Goal: Use online tool/utility: Utilize a website feature to perform a specific function

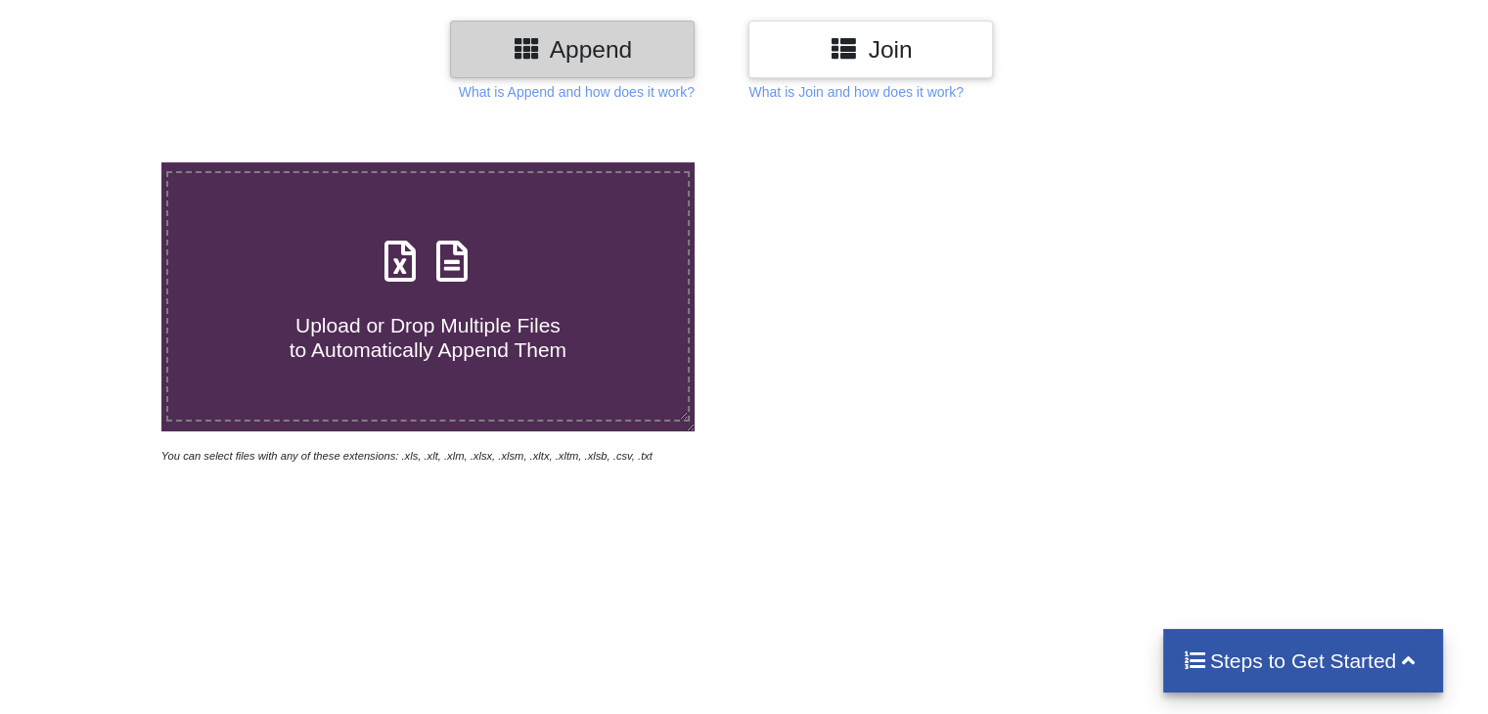
scroll to position [250, 0]
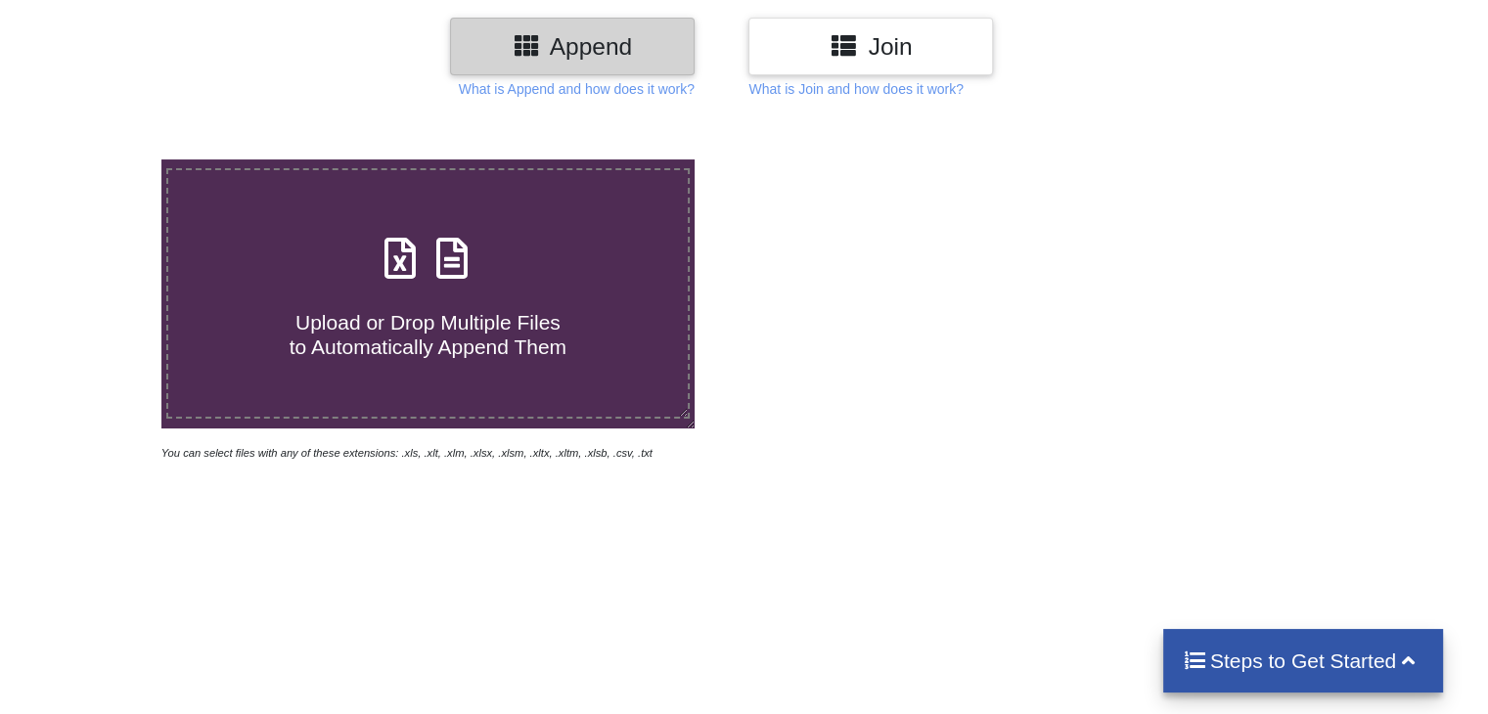
click at [442, 287] on div "Upload or Drop Multiple Files to Automatically Append Them" at bounding box center [427, 294] width 519 height 132
click at [102, 159] on input "Upload or Drop Multiple Files to Automatically Append Them" at bounding box center [102, 159] width 0 height 0
click at [458, 311] on span "Upload or Drop Multiple Files to Automatically Append Them" at bounding box center [428, 334] width 277 height 47
click at [102, 159] on input "Upload or Drop Multiple Files to Automatically Append Them" at bounding box center [102, 159] width 0 height 0
drag, startPoint x: 462, startPoint y: 203, endPoint x: 442, endPoint y: 229, distance: 32.9
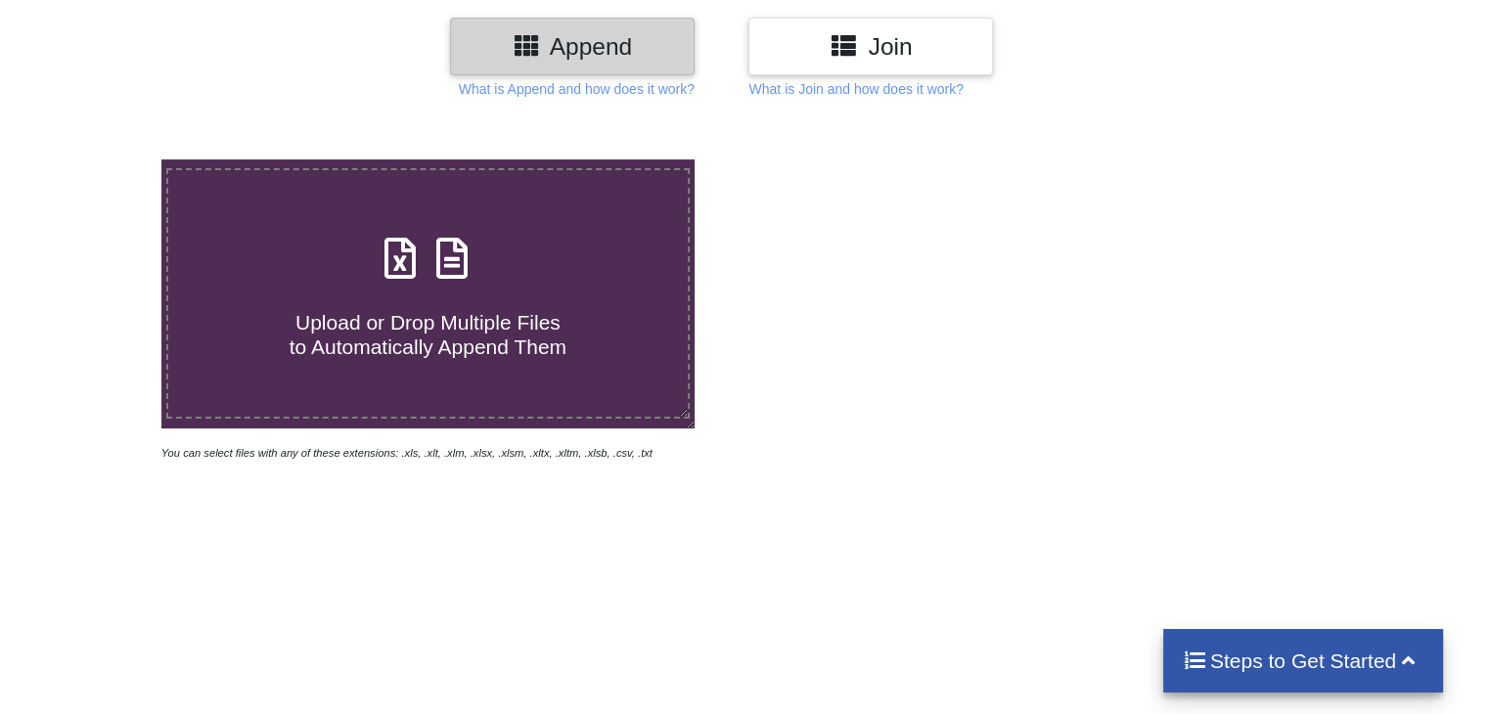
click at [442, 229] on label "Upload or Drop Multiple Files to Automatically Append Them" at bounding box center [427, 293] width 523 height 250
click at [102, 159] on input "Upload or Drop Multiple Files to Automatically Append Them" at bounding box center [102, 159] width 0 height 0
drag, startPoint x: 411, startPoint y: 310, endPoint x: 277, endPoint y: 319, distance: 134.3
click at [277, 319] on h4 "Upload or Drop Multiple Files to Automatically Append Them" at bounding box center [427, 323] width 519 height 74
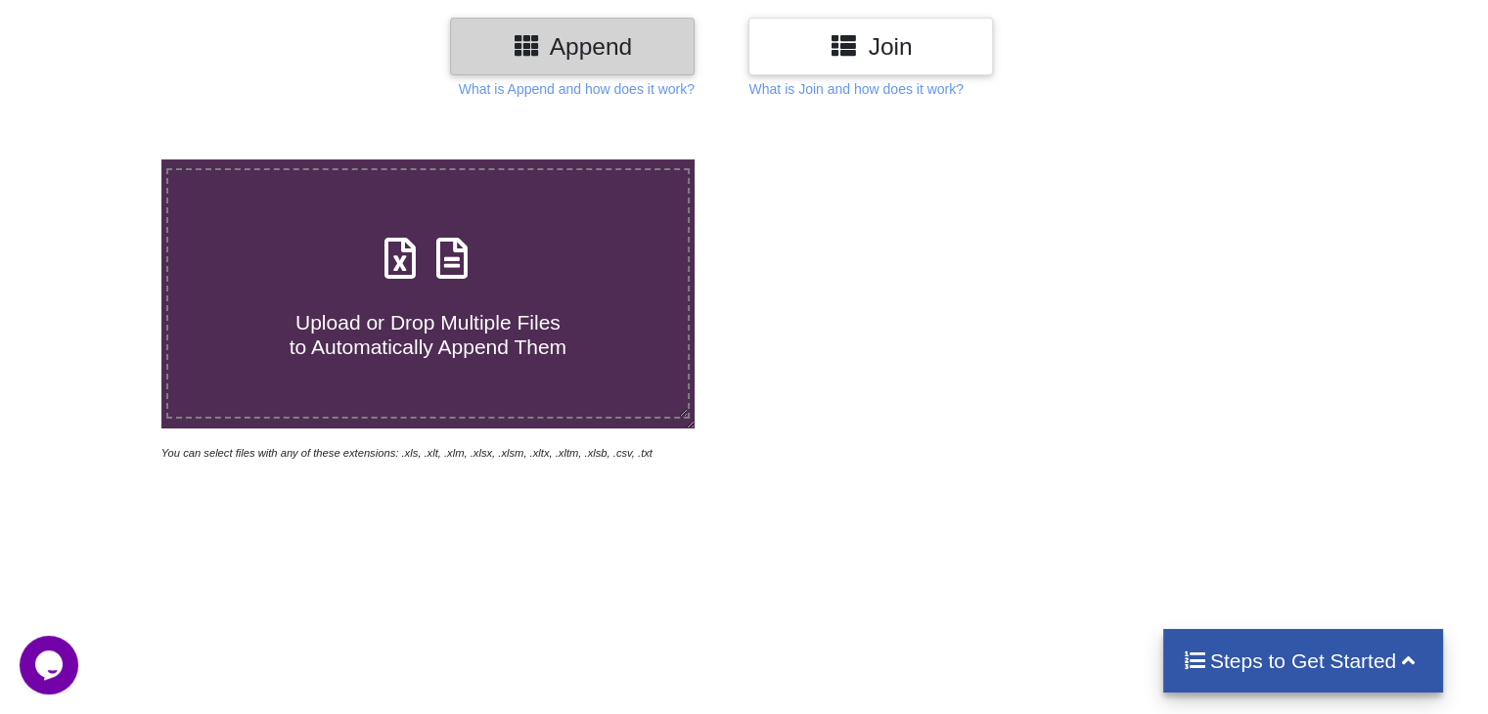
click at [102, 159] on input "Upload or Drop Multiple Files to Automatically Append Them" at bounding box center [102, 159] width 0 height 0
click at [277, 319] on h4 "Upload or Drop Multiple Files to Automatically Append Them" at bounding box center [427, 323] width 519 height 74
click at [102, 159] on input "Upload or Drop Multiple Files to Automatically Append Them" at bounding box center [102, 159] width 0 height 0
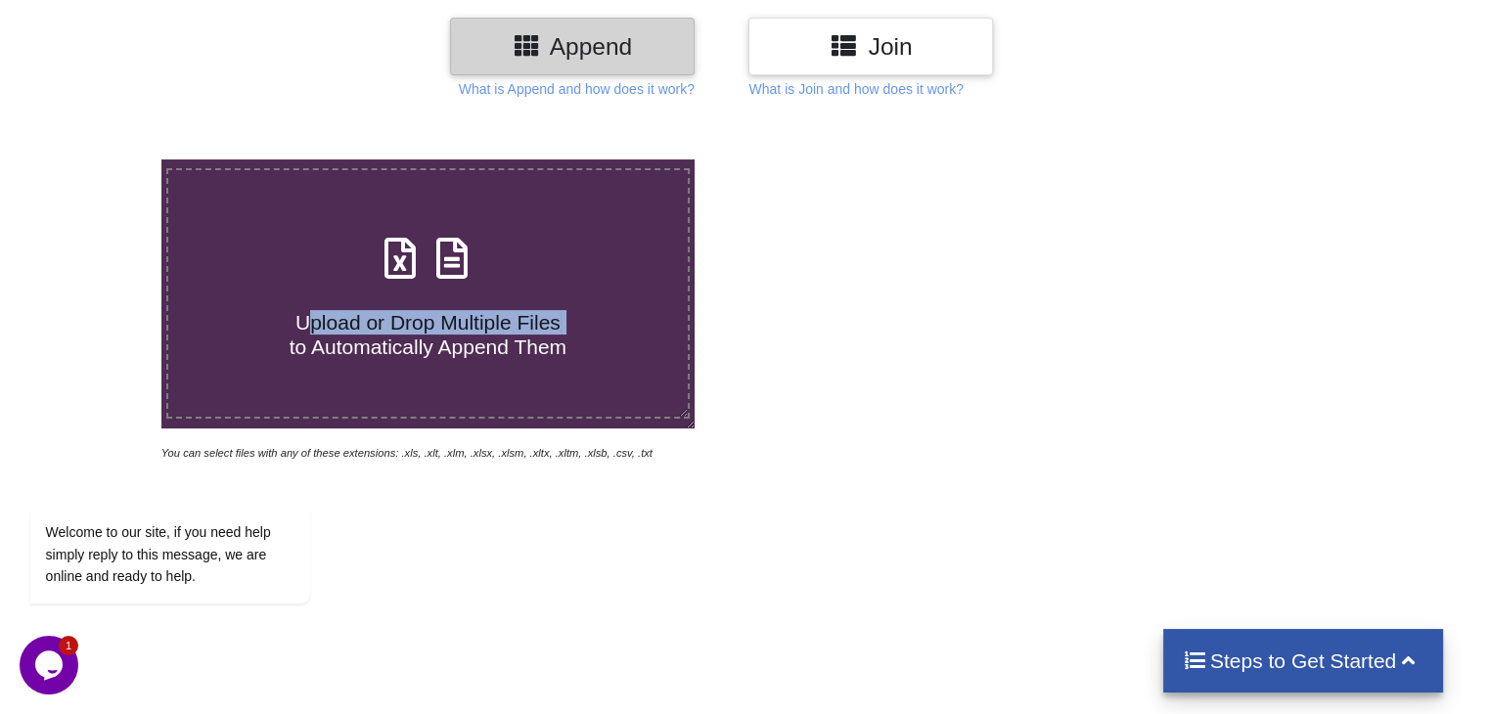
type input "C:\fakepath\content (1).pdf"
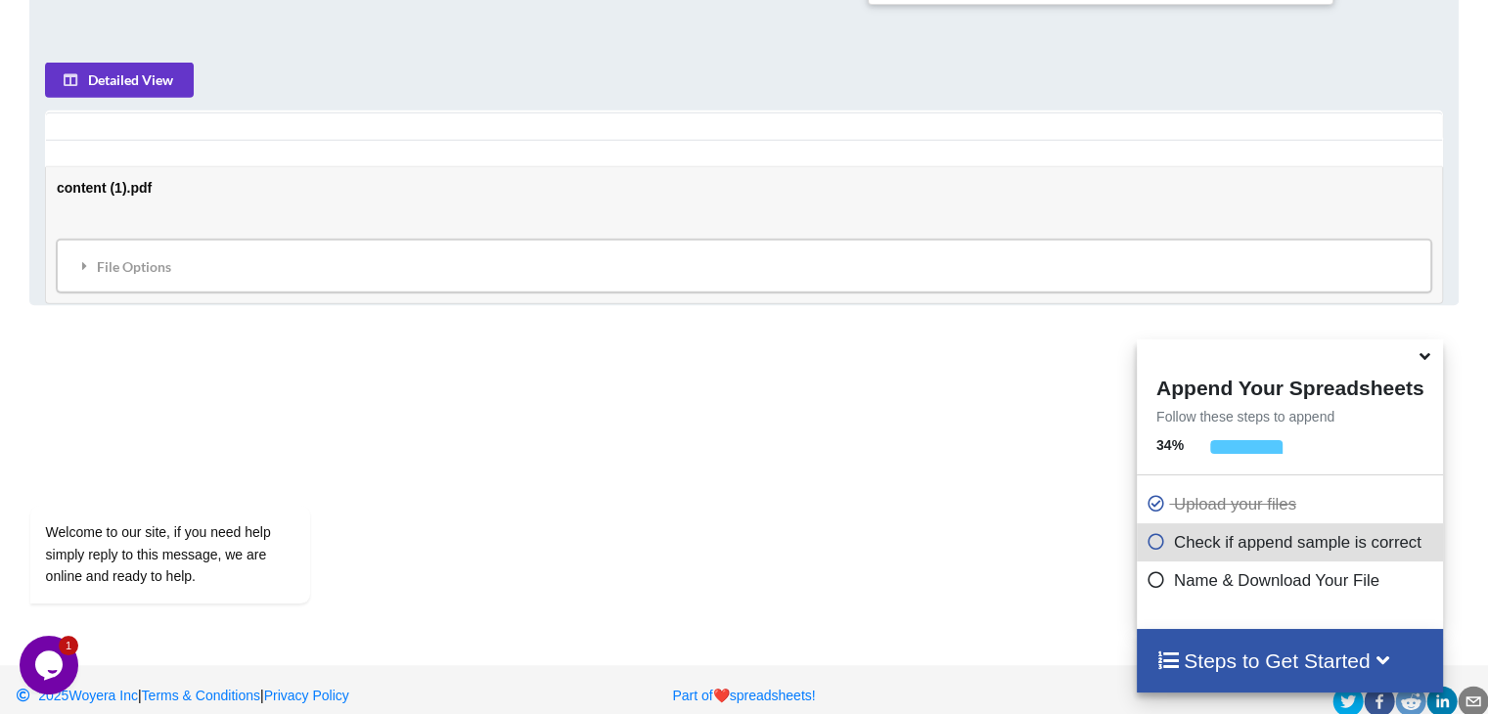
scroll to position [930, 0]
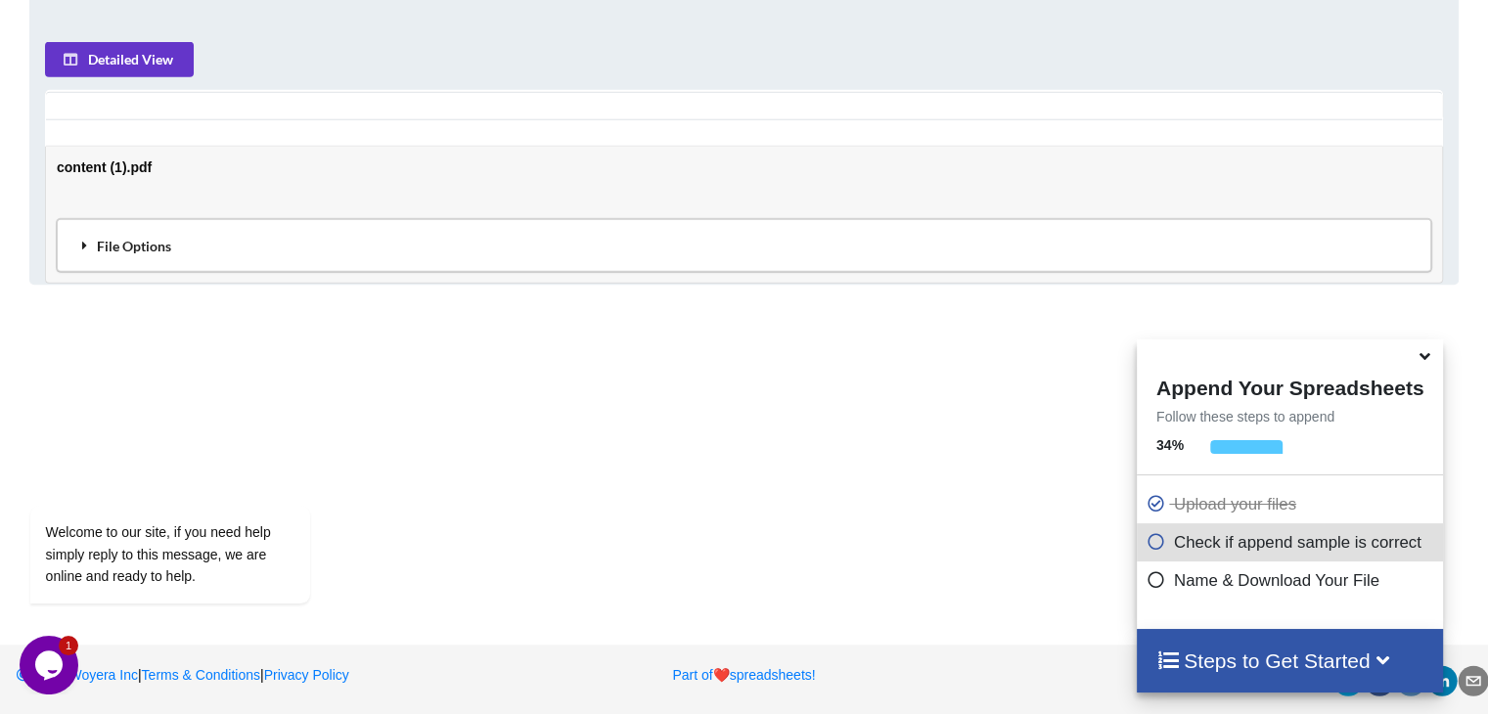
click at [385, 246] on div "File Options" at bounding box center [744, 245] width 1363 height 41
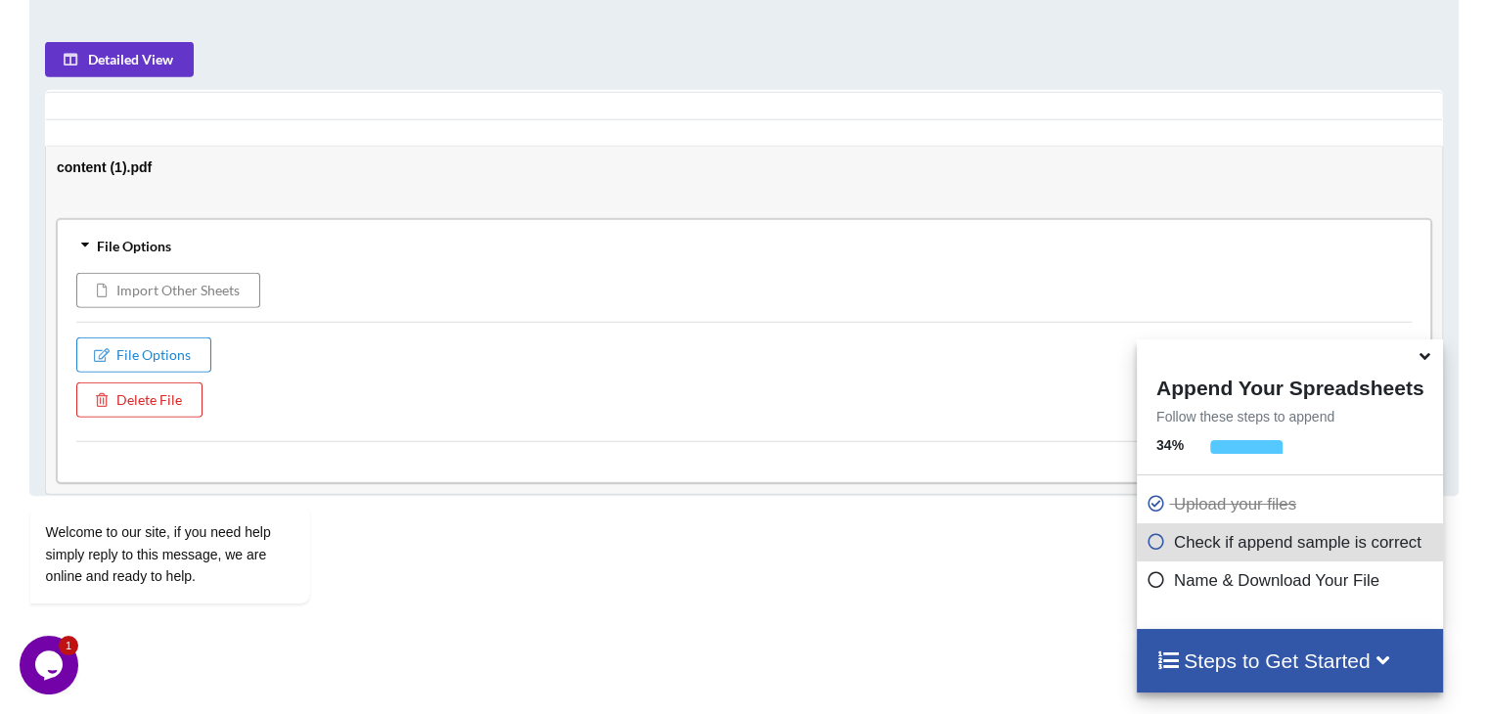
click at [164, 296] on button "Import Other Sheets" at bounding box center [168, 290] width 184 height 35
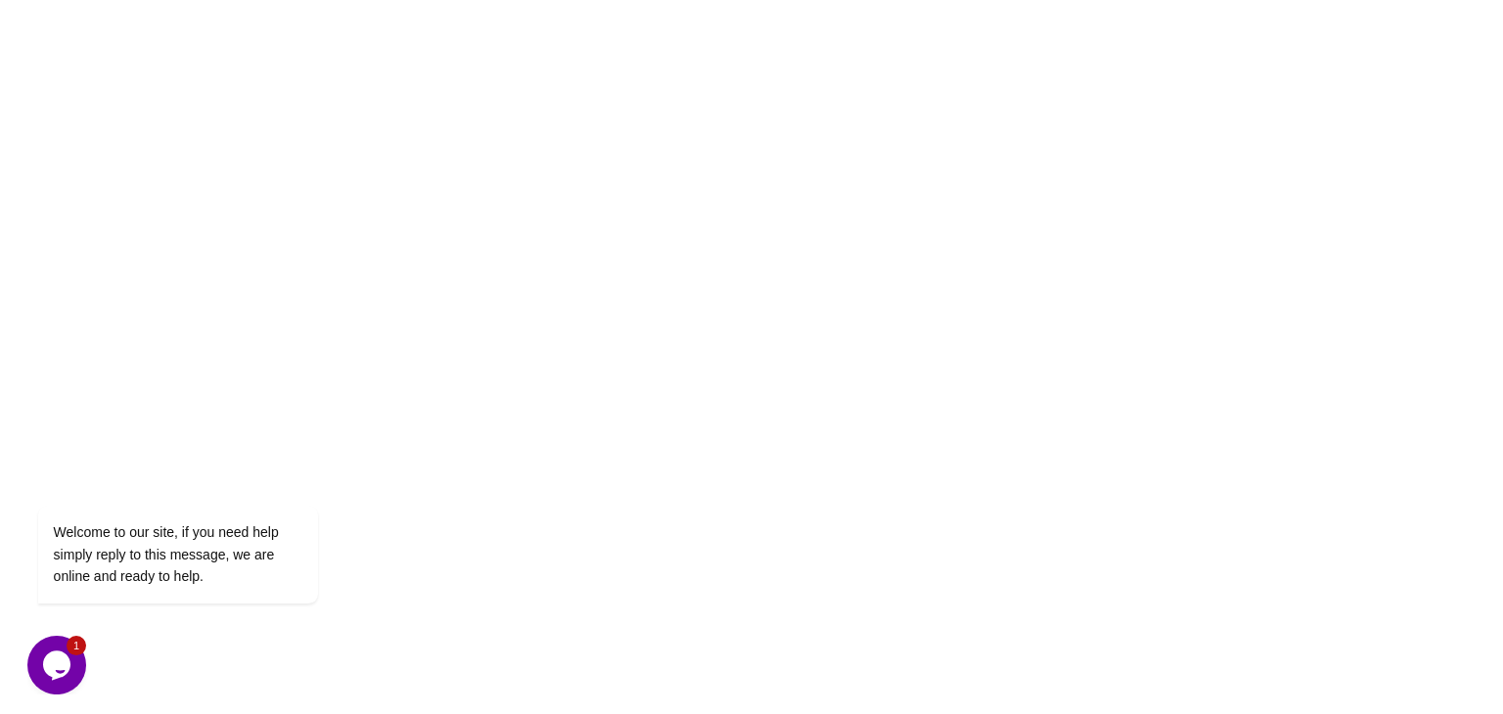
scroll to position [0, 0]
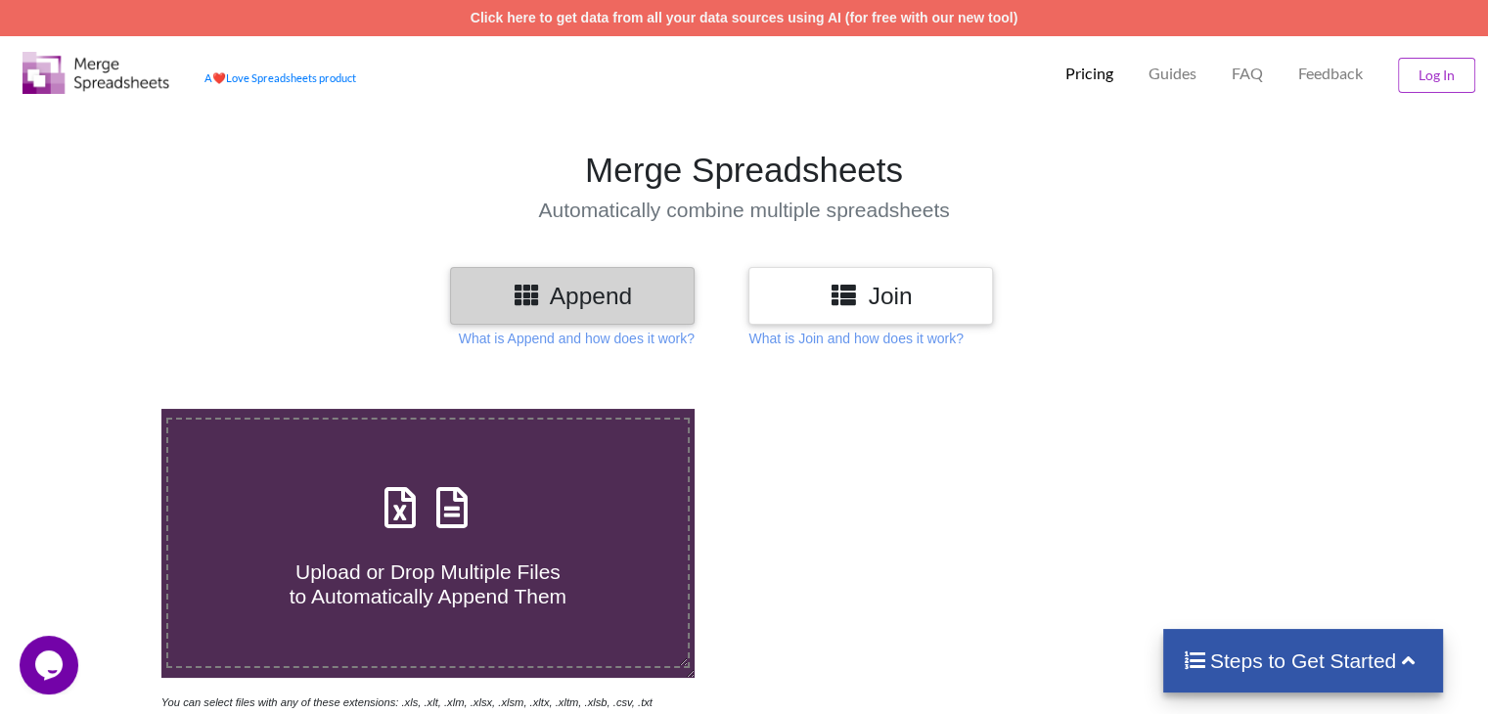
click at [872, 289] on h3 "Join" at bounding box center [870, 296] width 215 height 28
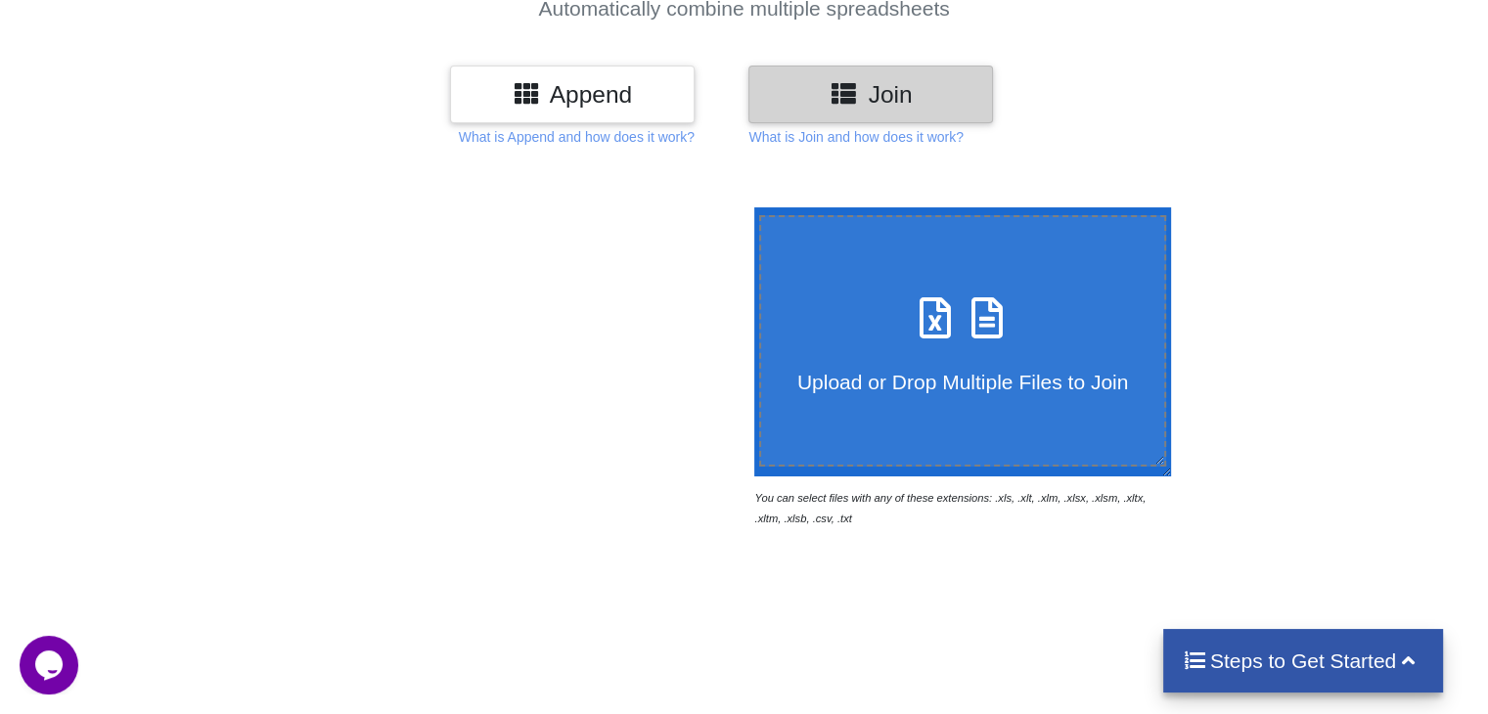
scroll to position [200, 0]
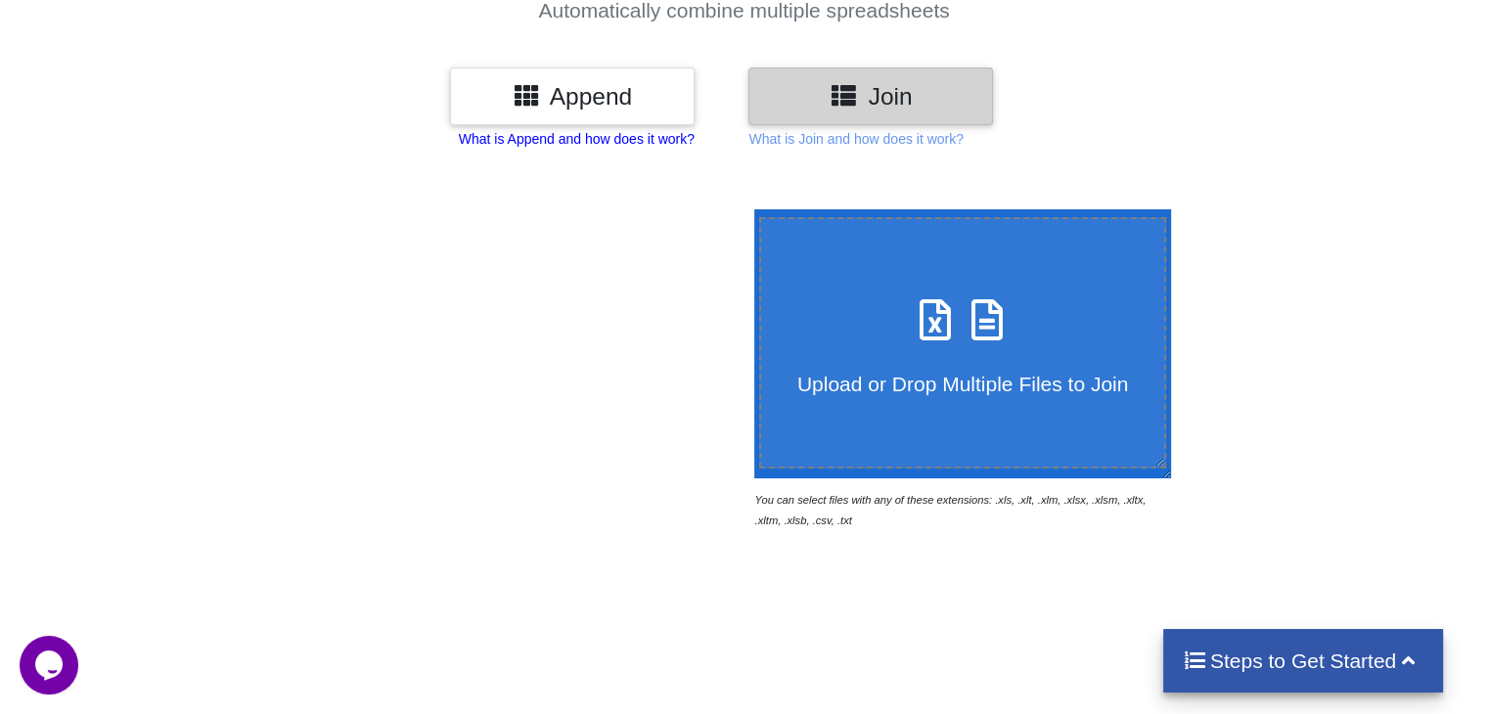
click at [564, 146] on p "What is Append and how does it work?" at bounding box center [577, 139] width 236 height 20
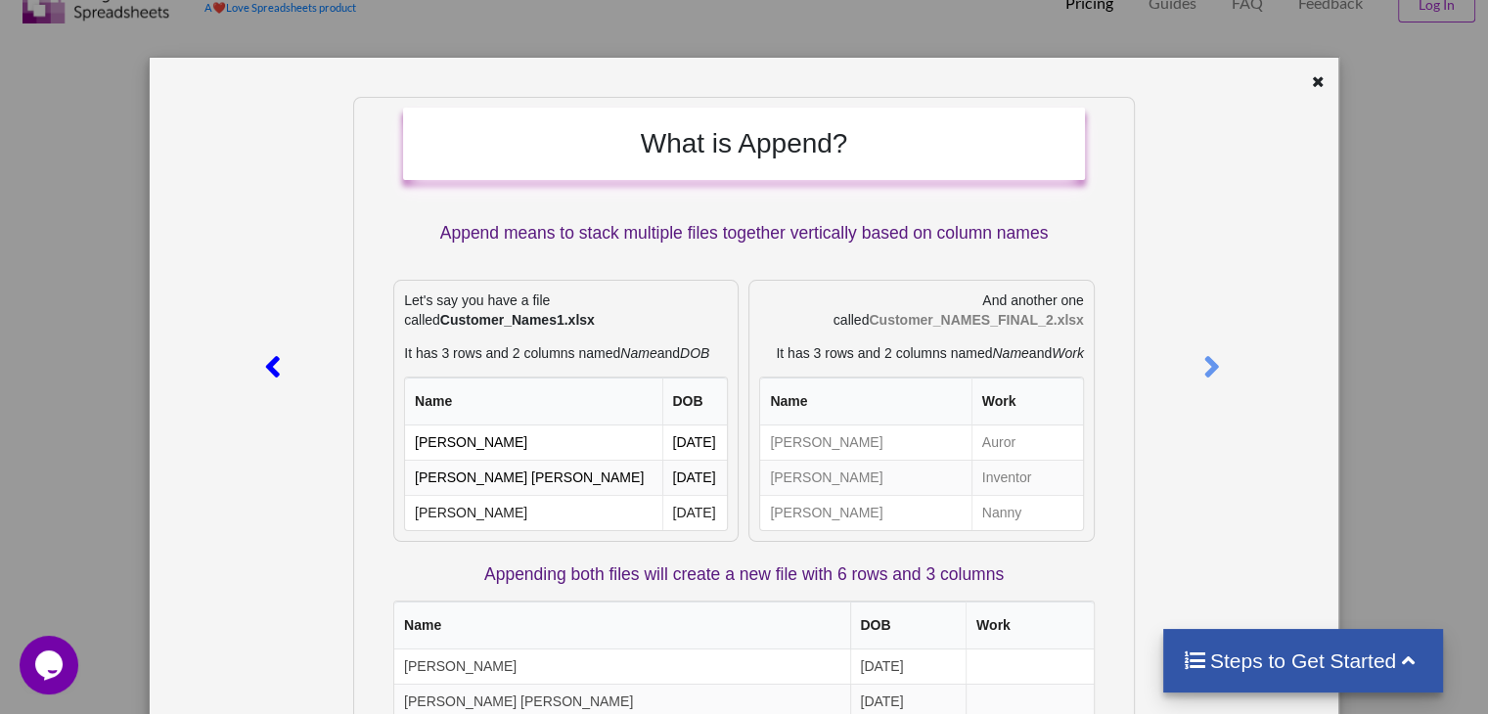
scroll to position [69, 0]
click at [1310, 85] on icon at bounding box center [1318, 79] width 17 height 14
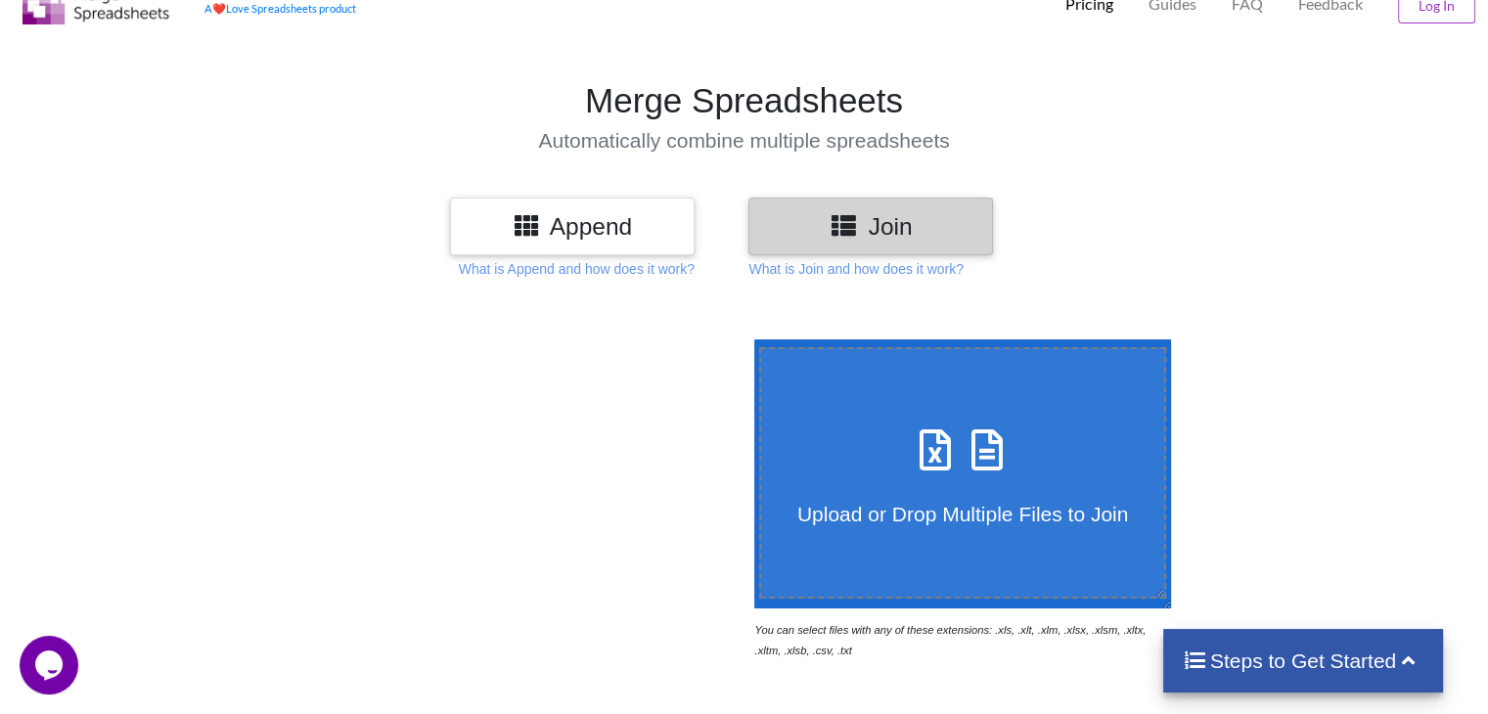
click at [941, 455] on icon at bounding box center [935, 440] width 49 height 41
click at [750, 340] on input "Upload or Drop Multiple Files to Join" at bounding box center [750, 340] width 0 height 0
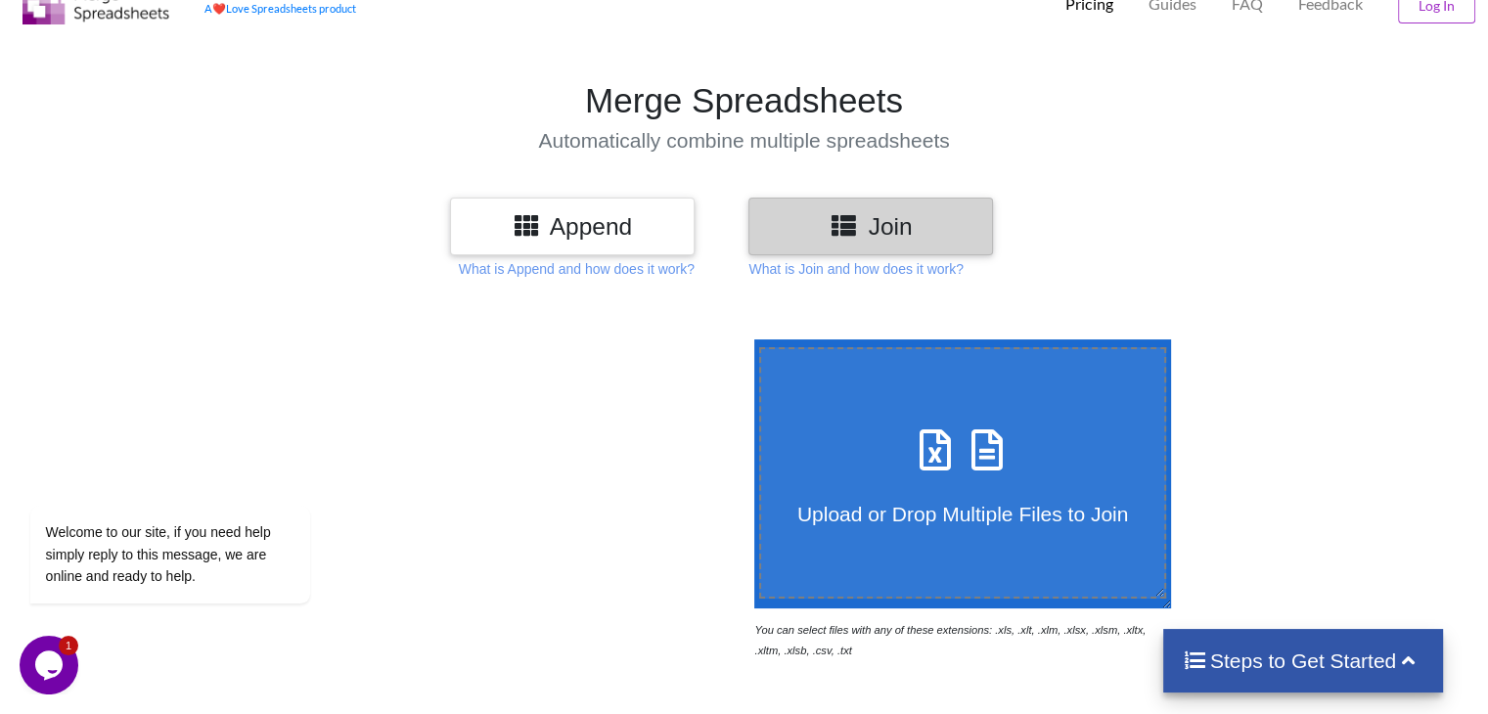
type input "C:\fakepath\content (1).pdf"
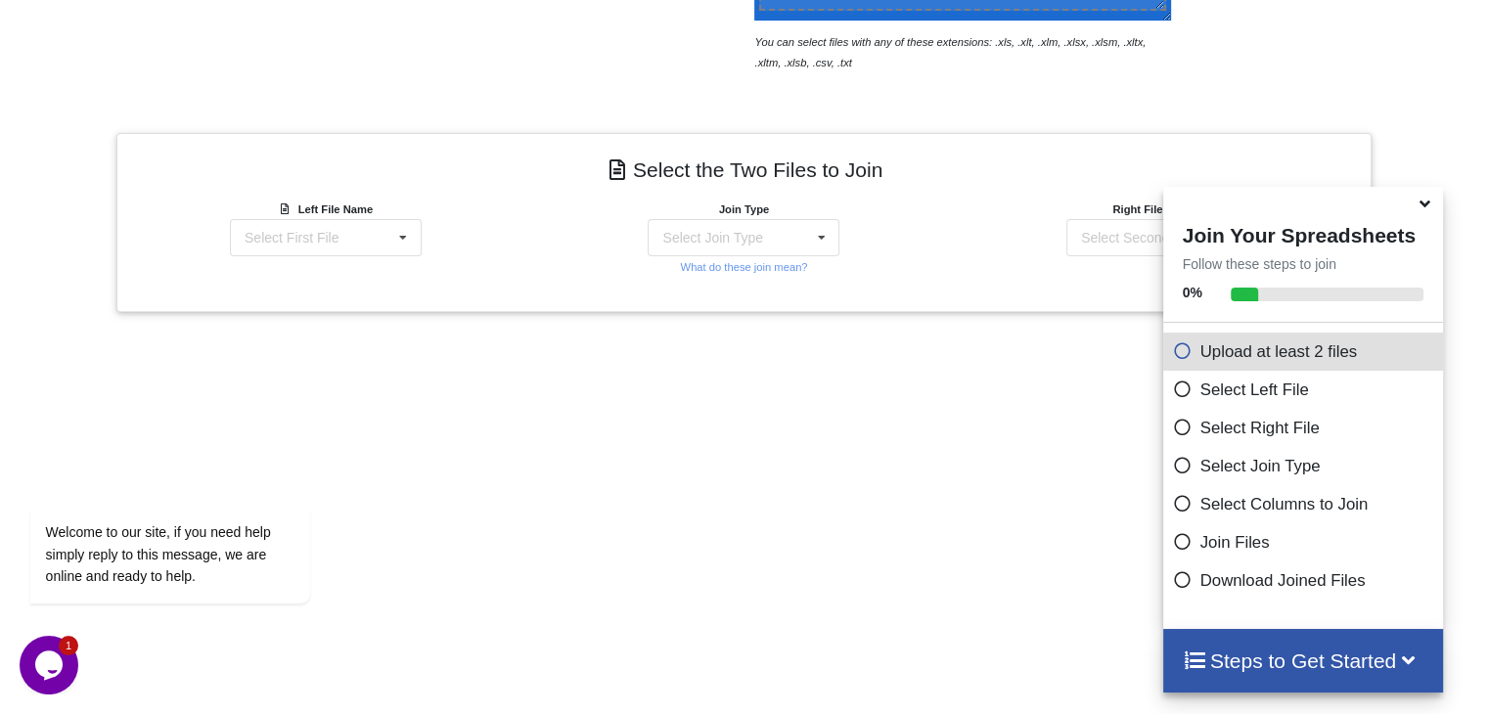
scroll to position [655, 0]
click at [360, 240] on div "Select First File content (1).pdf : undefined" at bounding box center [326, 240] width 192 height 37
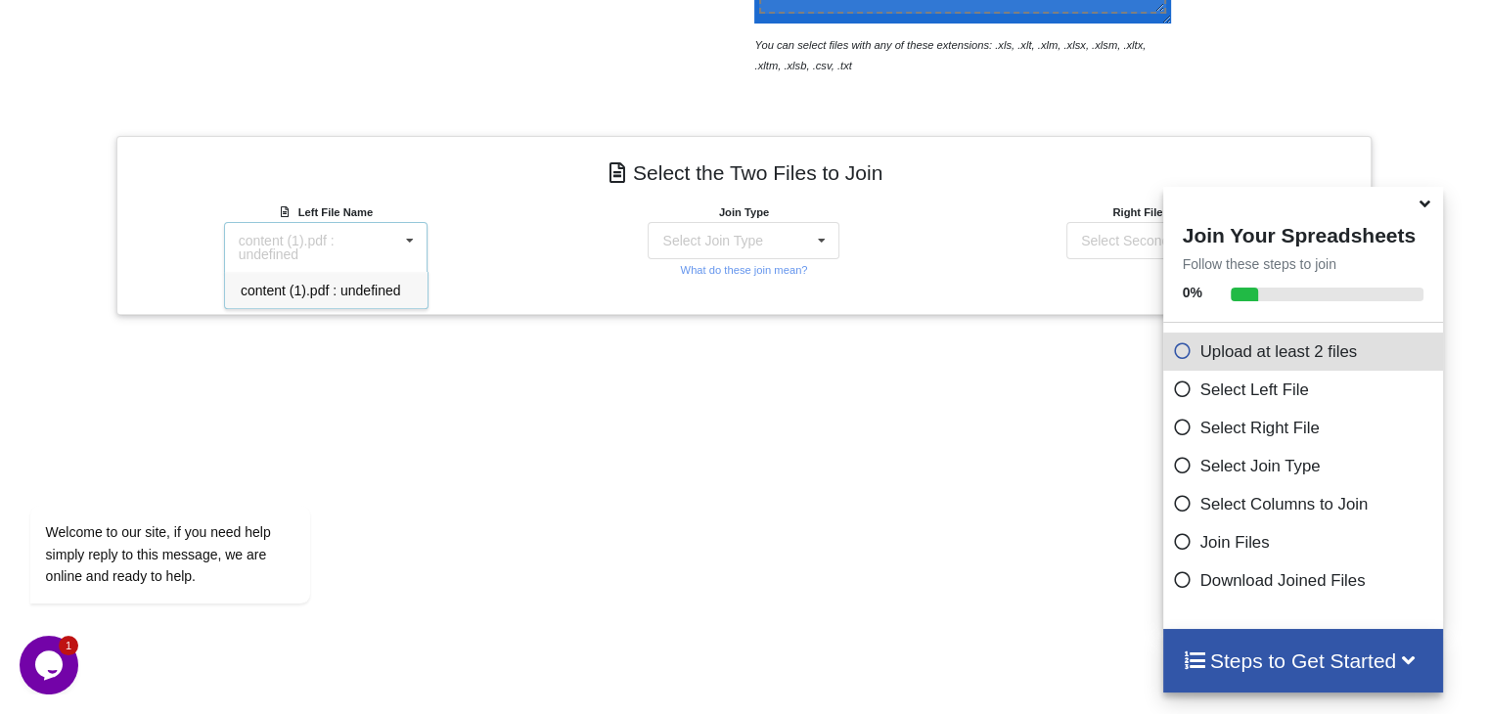
click at [317, 246] on div "content (1).pdf : undefined" at bounding box center [318, 247] width 159 height 27
click at [735, 226] on div "Select Join Type INNER JOIN LEFT JOIN RIGHT JOIN FULL JOIN" at bounding box center [744, 240] width 192 height 37
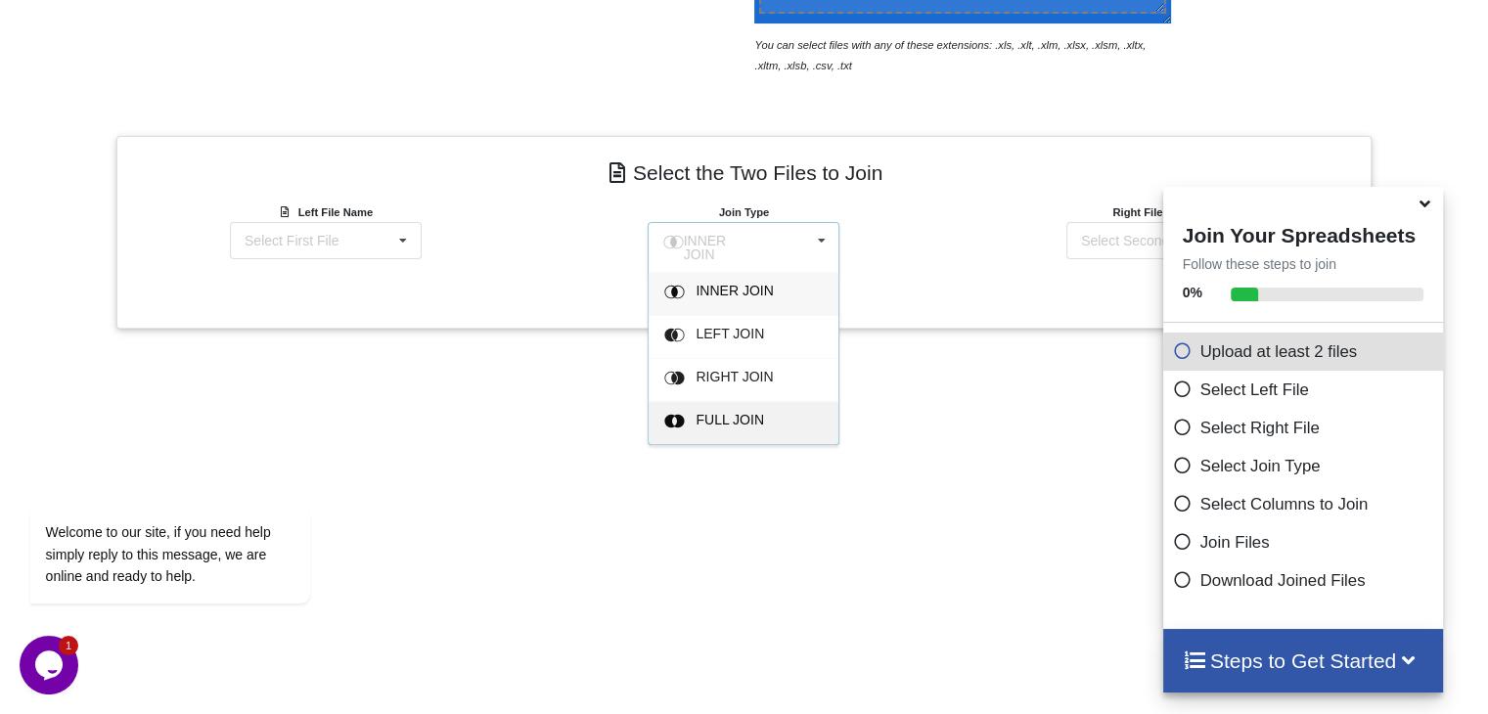
click at [747, 420] on div "FULL JOIN" at bounding box center [756, 423] width 119 height 21
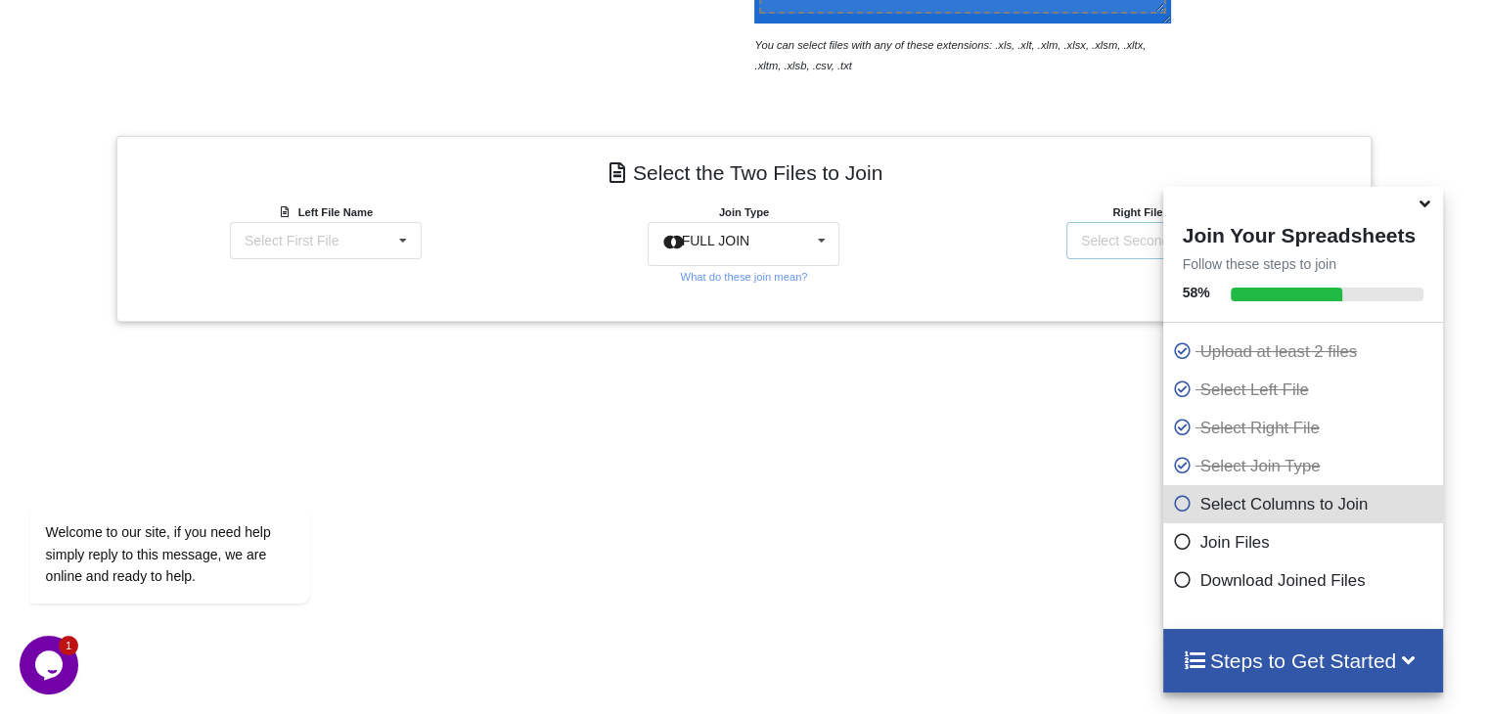
click at [1081, 239] on div "Select Second File" at bounding box center [1138, 241] width 114 height 14
click at [1112, 295] on span "content (1).pdf : undefined" at bounding box center [1156, 291] width 159 height 16
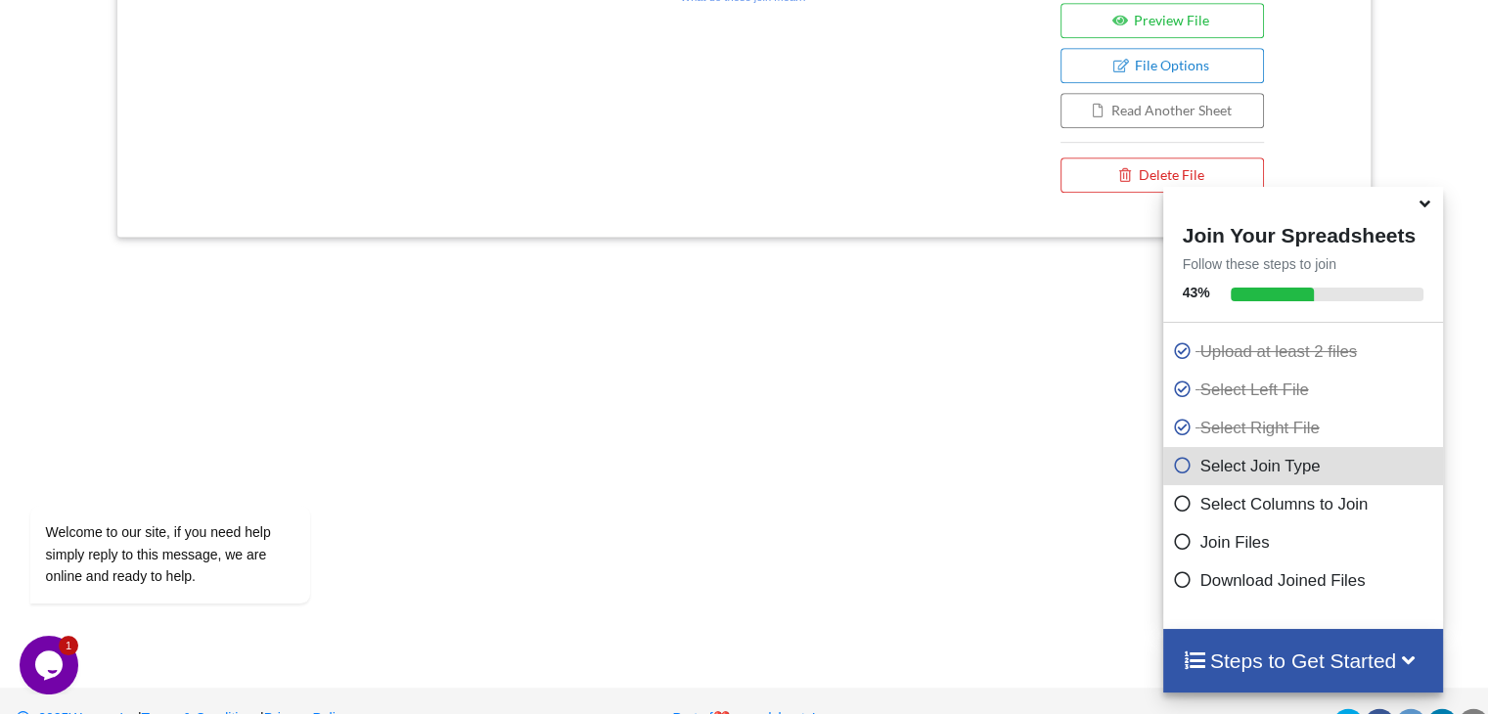
scroll to position [1018, 0]
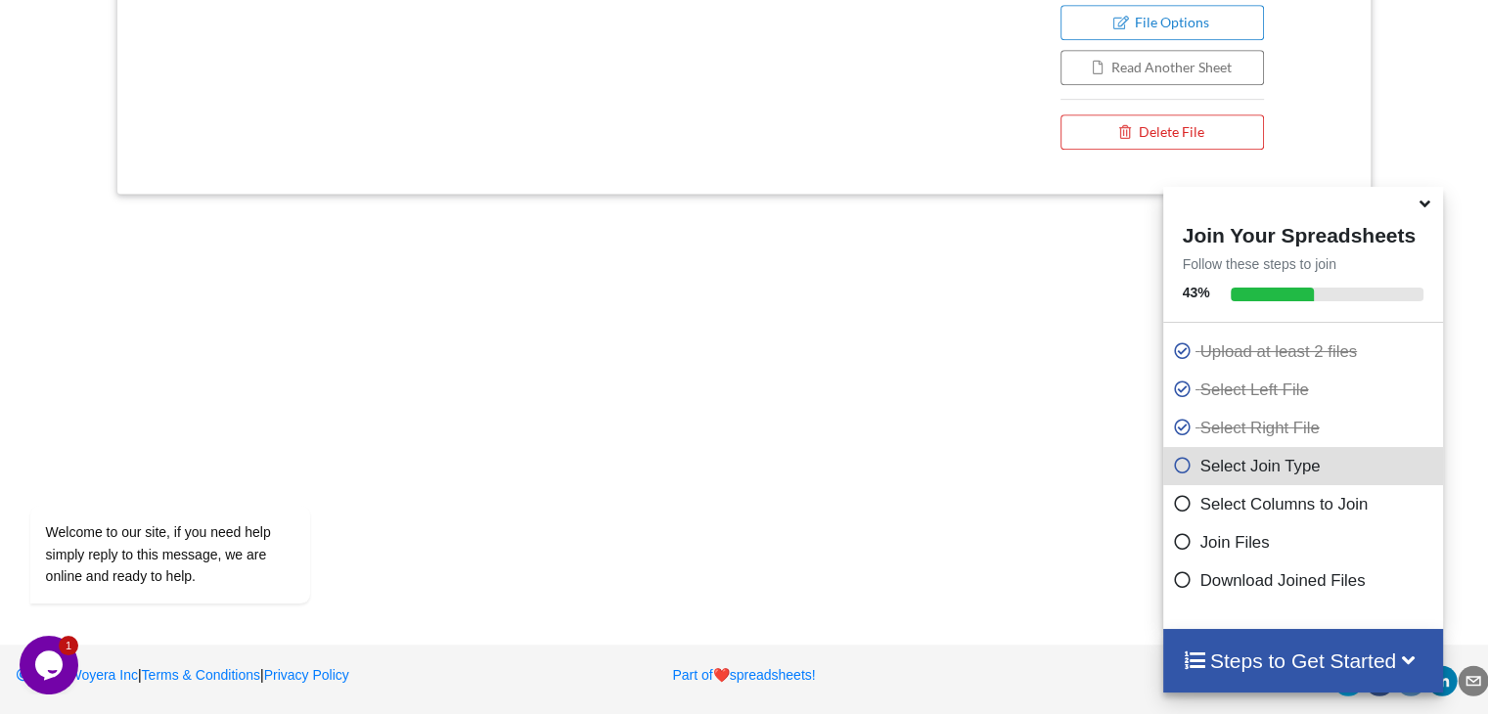
click at [1268, 651] on h4 "Steps to Get Started" at bounding box center [1304, 661] width 242 height 24
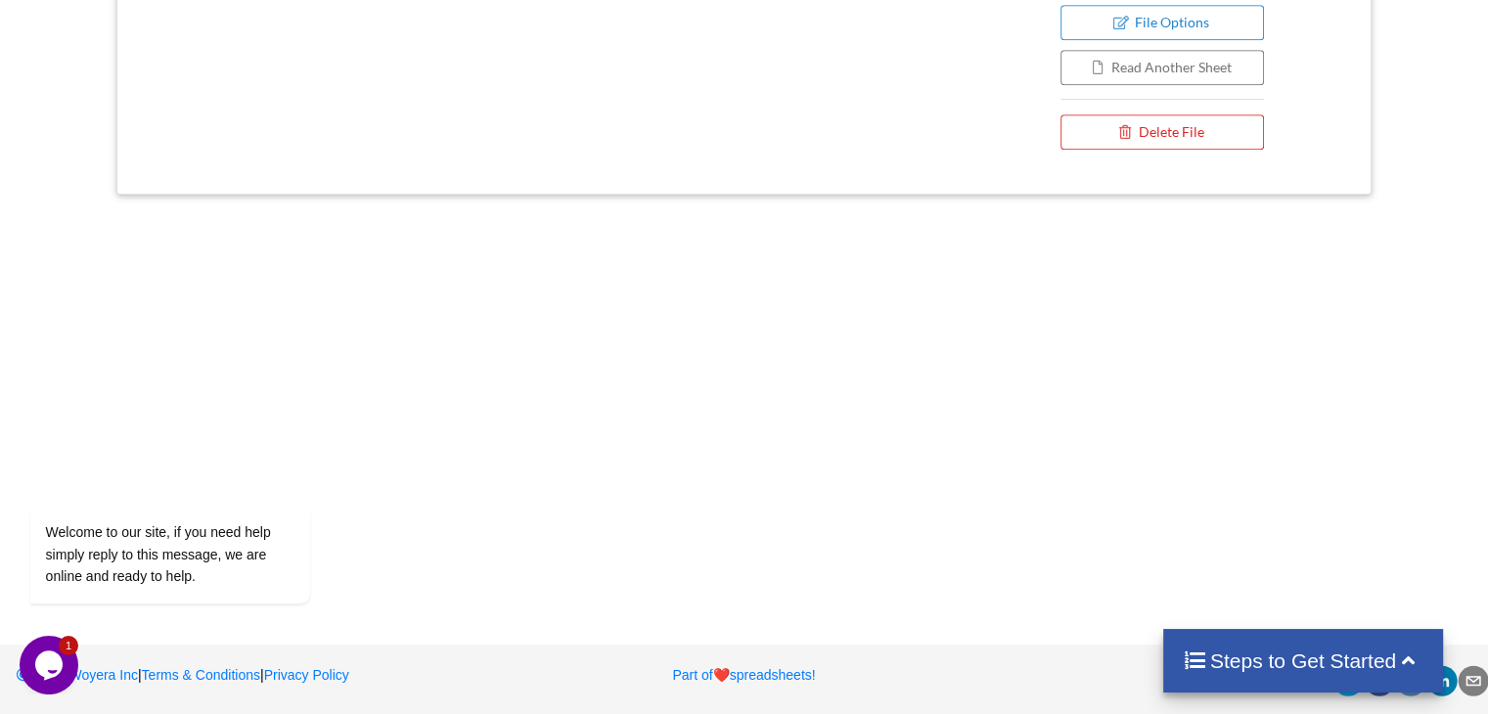
click at [1183, 667] on icon at bounding box center [1195, 659] width 24 height 21
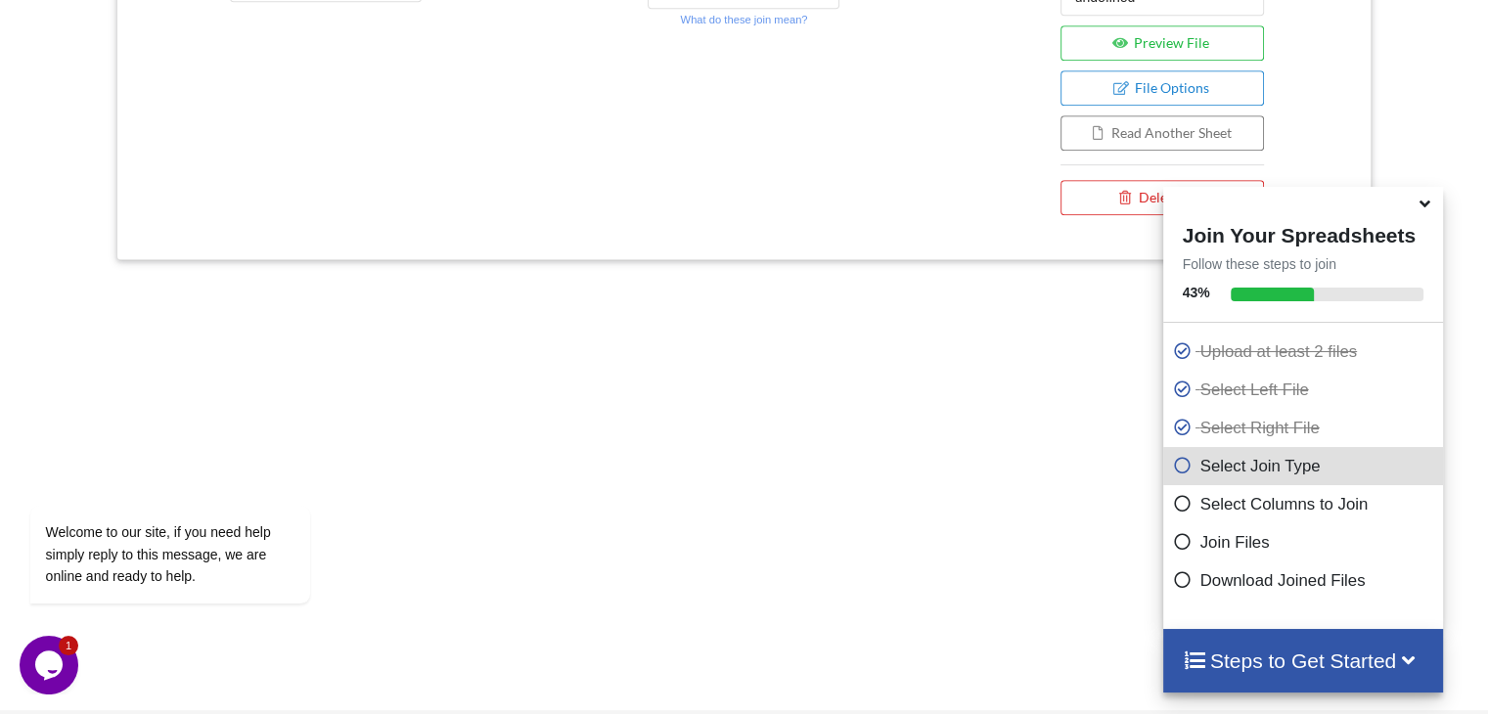
scroll to position [955, 0]
click at [1119, 50] on button "Preview File" at bounding box center [1163, 40] width 205 height 35
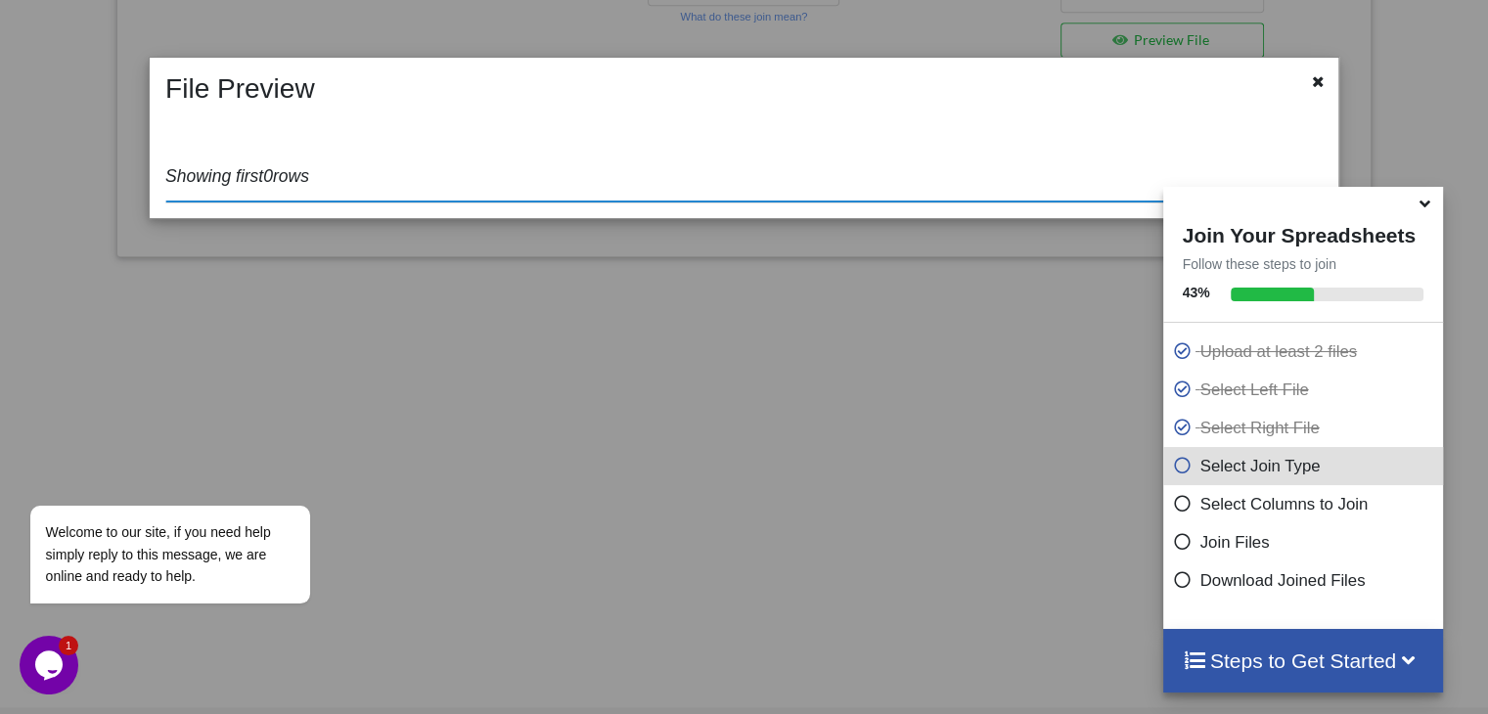
click at [1419, 208] on icon at bounding box center [1425, 201] width 21 height 18
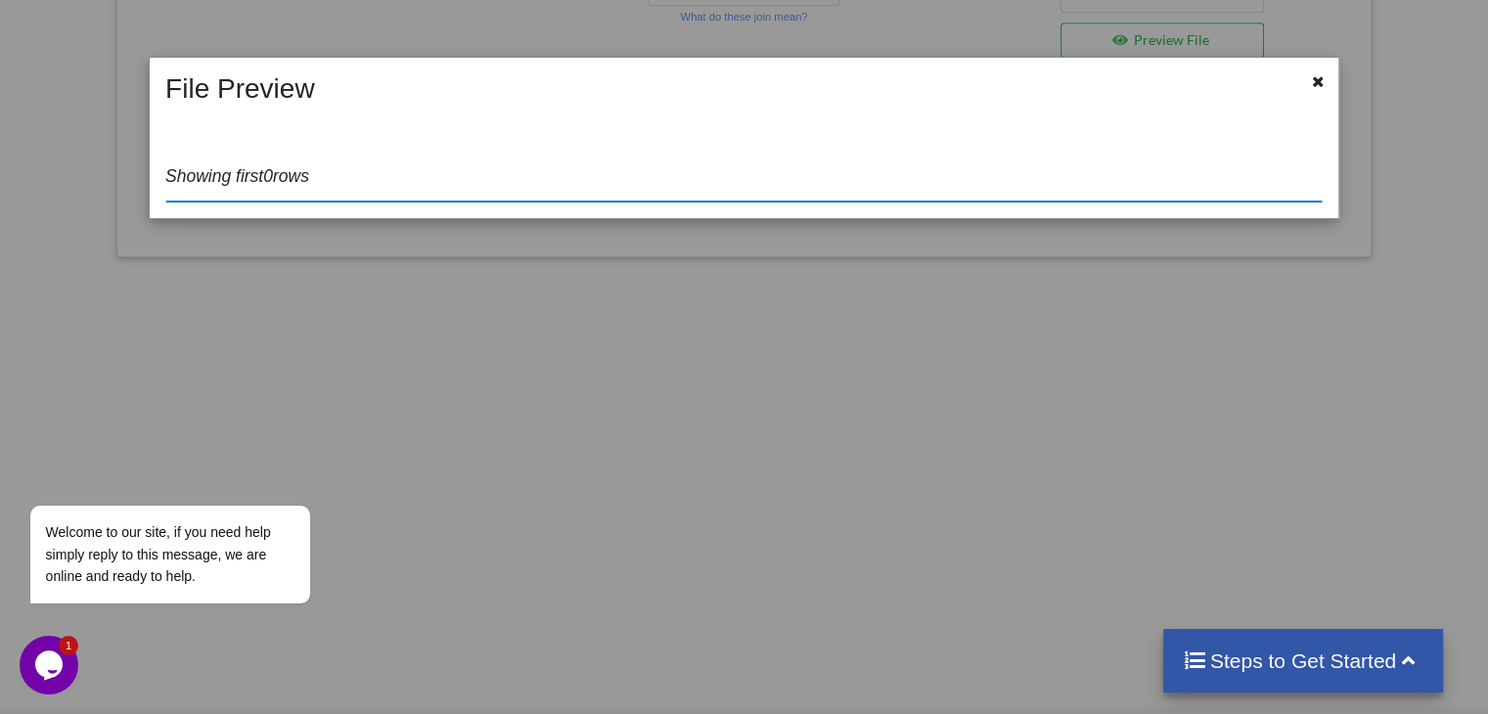
click at [1295, 69] on div "File Preview Showing first 0 rows" at bounding box center [744, 138] width 1189 height 160
click at [1331, 84] on div at bounding box center [1320, 84] width 24 height 24
